Goal: Find specific page/section: Find specific page/section

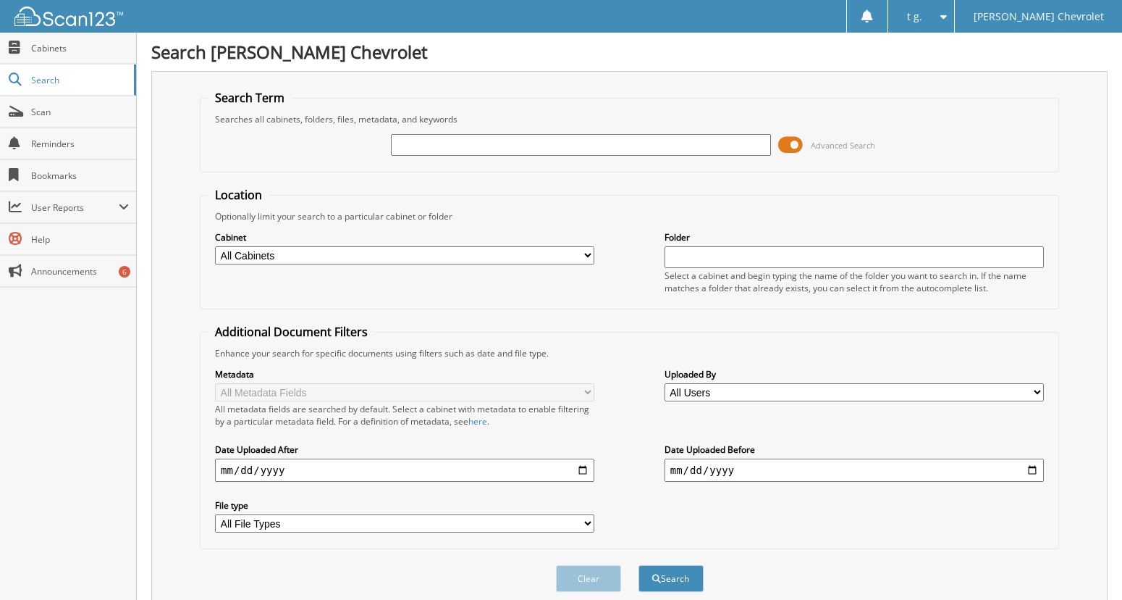
click at [471, 140] on input "text" at bounding box center [580, 145] width 379 height 22
type input "99232"
click at [639, 565] on button "Search" at bounding box center [671, 578] width 65 height 27
click at [792, 140] on span at bounding box center [790, 145] width 25 height 22
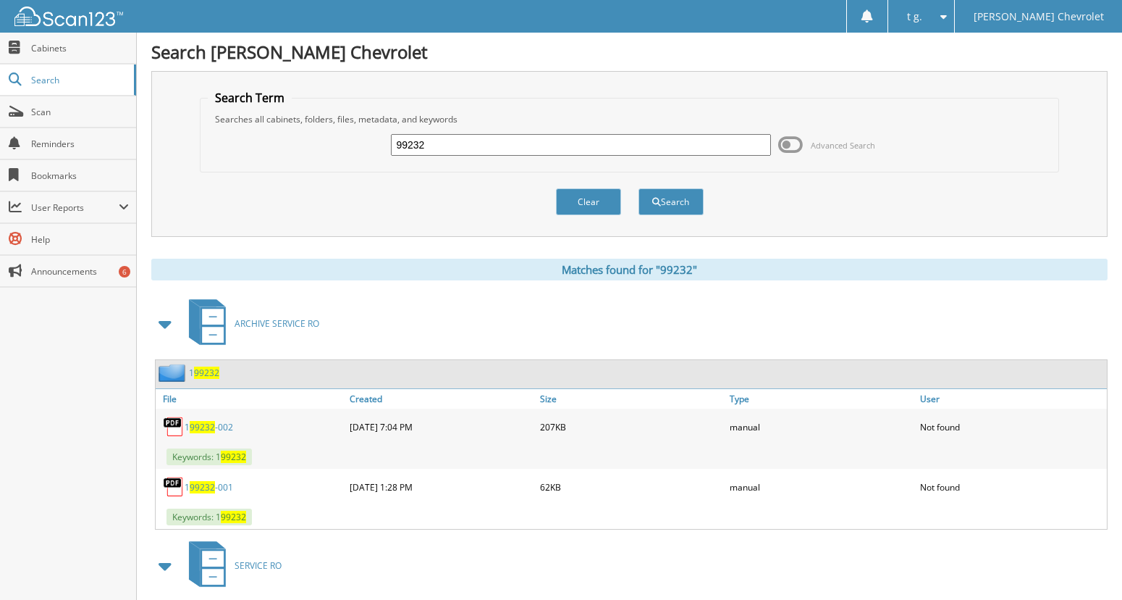
click at [212, 421] on span "99232" at bounding box center [202, 427] width 25 height 12
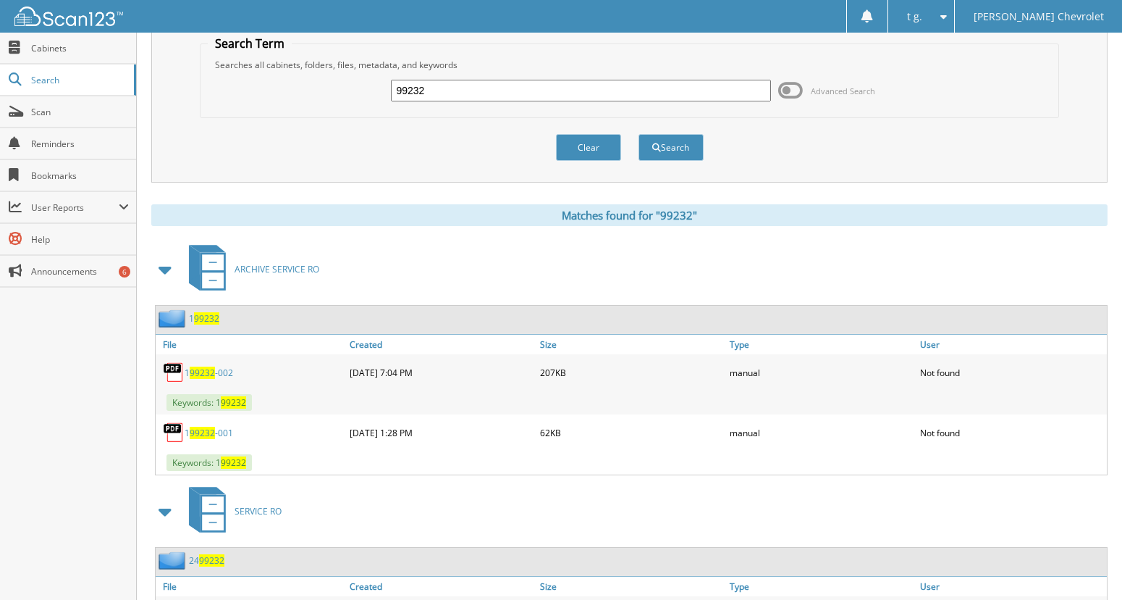
scroll to position [217, 0]
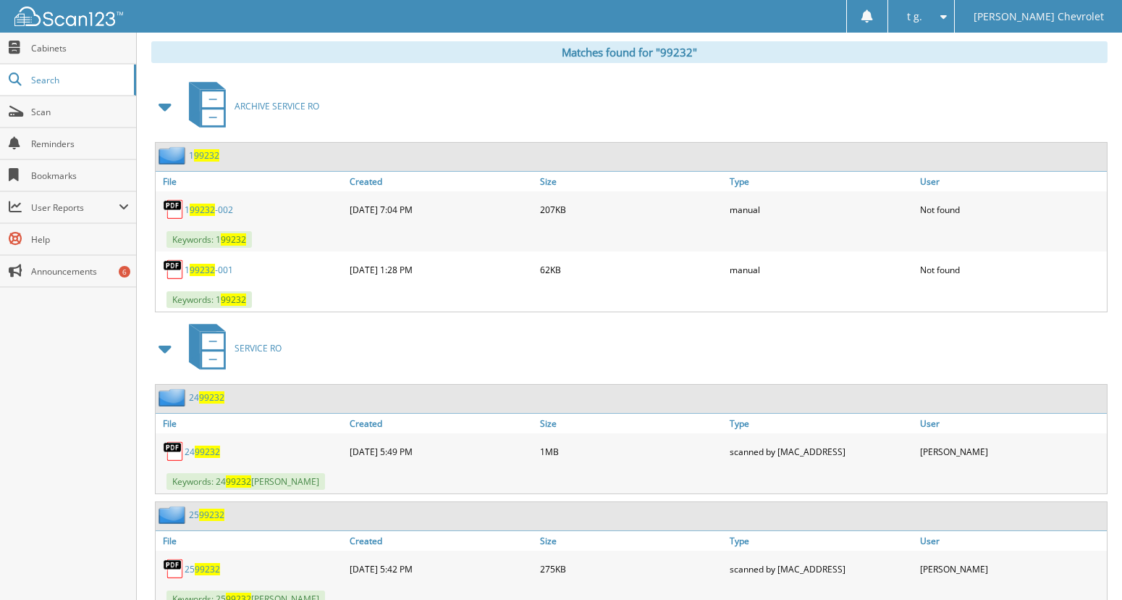
click at [202, 439] on div "24 99232" at bounding box center [251, 451] width 190 height 29
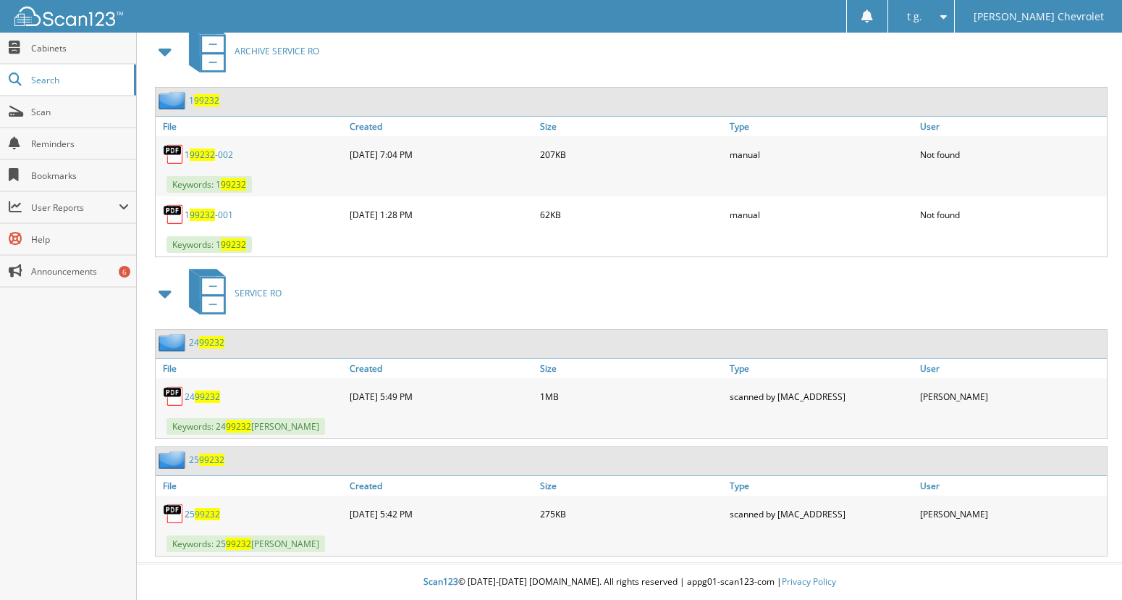
click at [192, 390] on link "24 99232" at bounding box center [202, 396] width 35 height 12
click at [196, 512] on span "99232" at bounding box center [207, 514] width 25 height 12
